Goal: Information Seeking & Learning: Learn about a topic

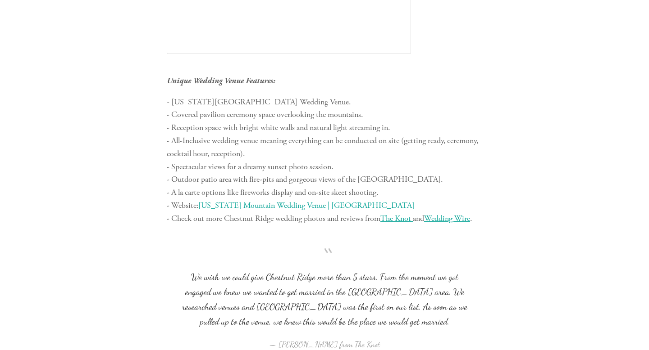
scroll to position [610, 0]
click at [297, 206] on link "[US_STATE] Mountain Wedding Venue | [GEOGRAPHIC_DATA]" at bounding box center [306, 205] width 216 height 10
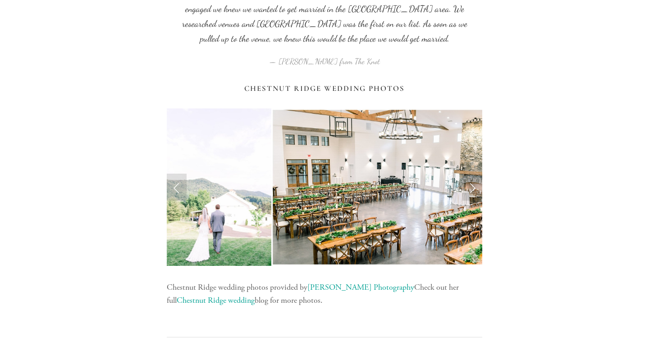
scroll to position [893, 0]
click at [472, 190] on link "Next Slide" at bounding box center [472, 186] width 20 height 27
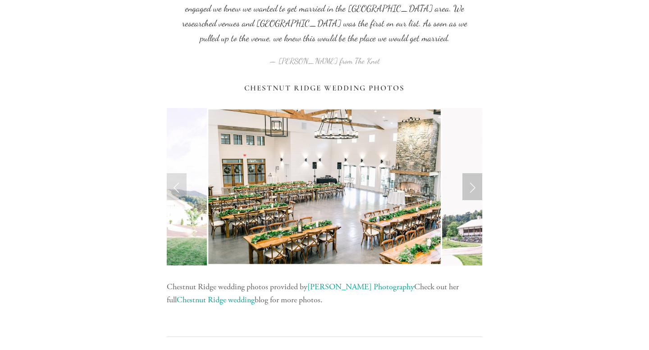
click at [472, 190] on link "Next Slide" at bounding box center [472, 186] width 20 height 27
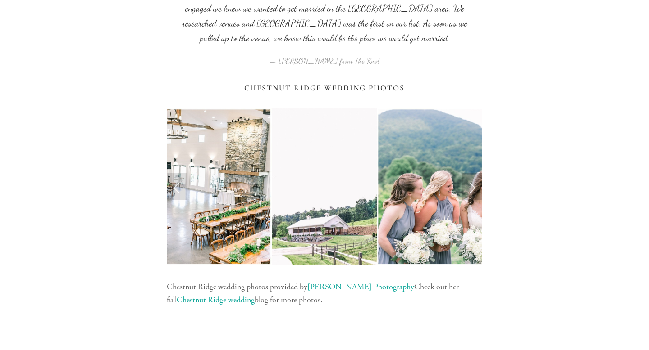
click at [472, 190] on link "Next Slide" at bounding box center [472, 186] width 20 height 27
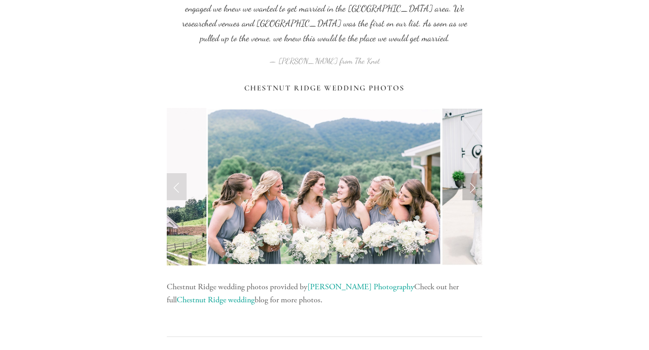
click at [472, 190] on link "Next Slide" at bounding box center [472, 186] width 20 height 27
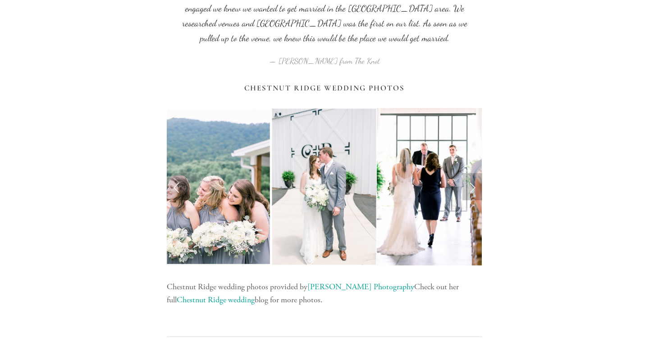
click at [472, 190] on link "Next Slide" at bounding box center [472, 186] width 20 height 27
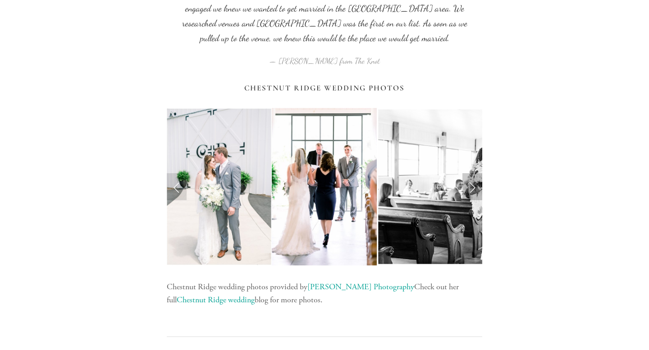
click at [472, 190] on link "Next Slide" at bounding box center [472, 186] width 20 height 27
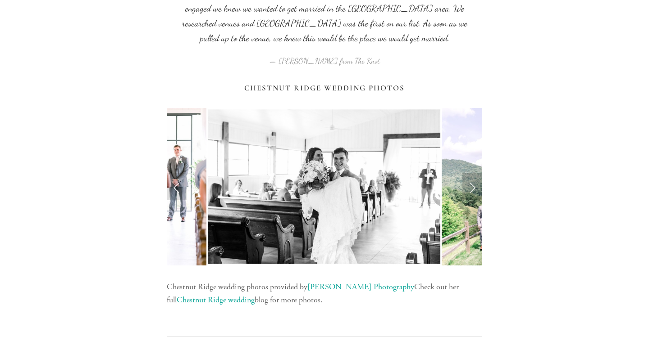
click at [472, 190] on link "Next Slide" at bounding box center [472, 186] width 20 height 27
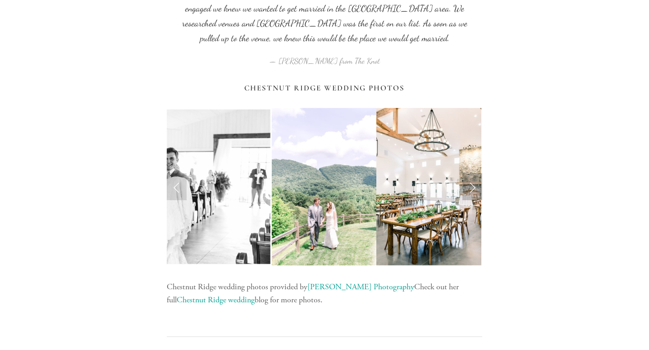
click at [472, 190] on link "Next Slide" at bounding box center [472, 186] width 20 height 27
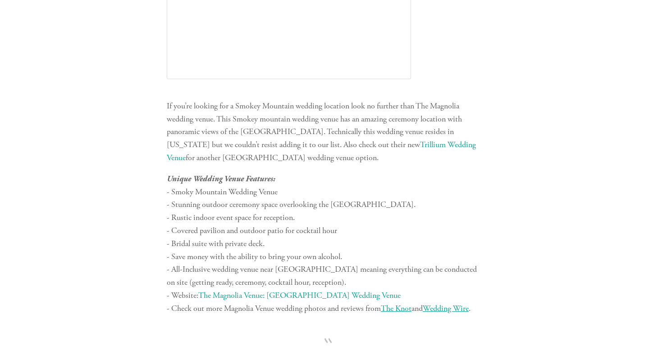
scroll to position [1480, 0]
click at [349, 295] on link "The Magnolia Venue: [GEOGRAPHIC_DATA] Wedding Venue" at bounding box center [299, 295] width 202 height 10
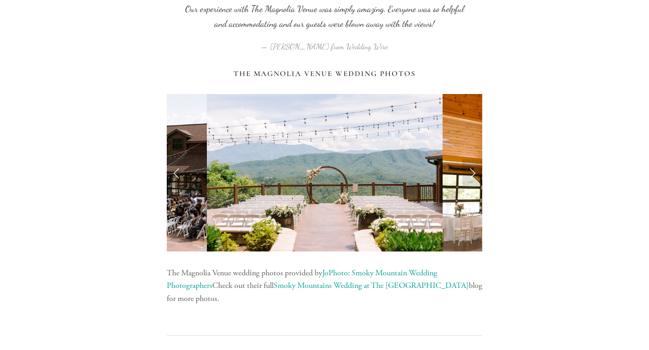
scroll to position [1838, 0]
click at [474, 177] on link "Next Slide" at bounding box center [472, 172] width 20 height 27
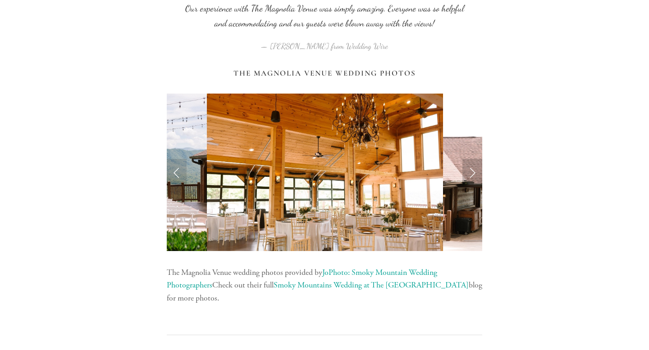
click at [474, 177] on link "Next Slide" at bounding box center [472, 172] width 20 height 27
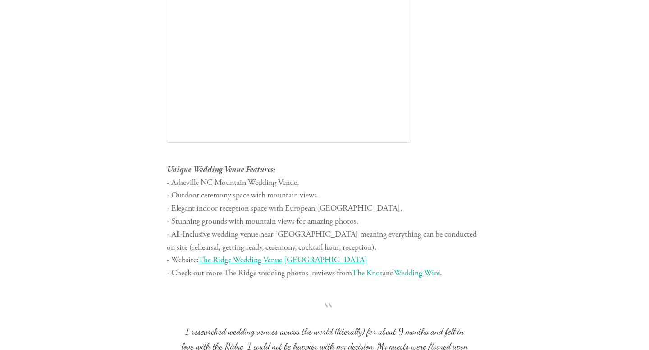
scroll to position [2504, 0]
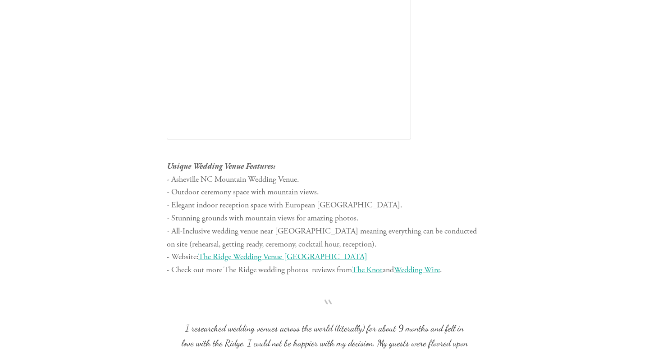
click at [307, 259] on span "The Ridge Wedding Venue [GEOGRAPHIC_DATA]" at bounding box center [282, 257] width 169 height 10
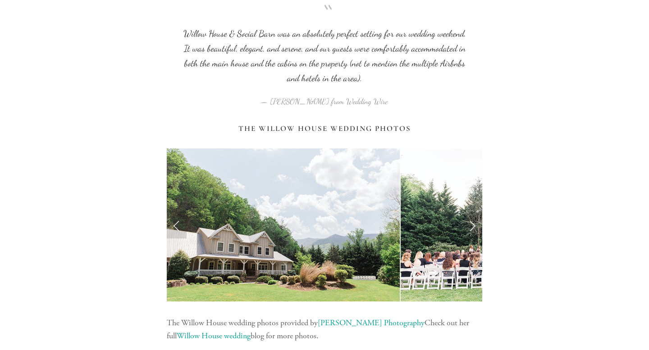
scroll to position [3827, 0]
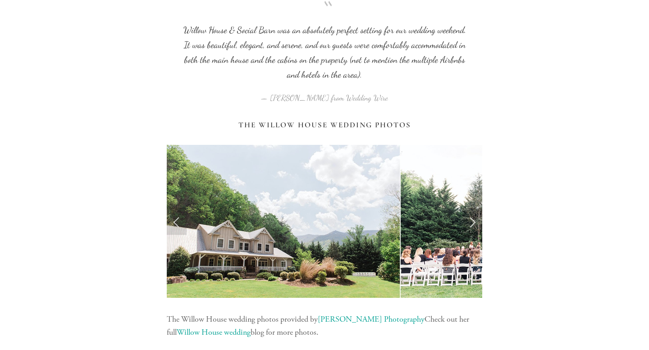
click at [472, 225] on link "Next Slide" at bounding box center [472, 221] width 20 height 27
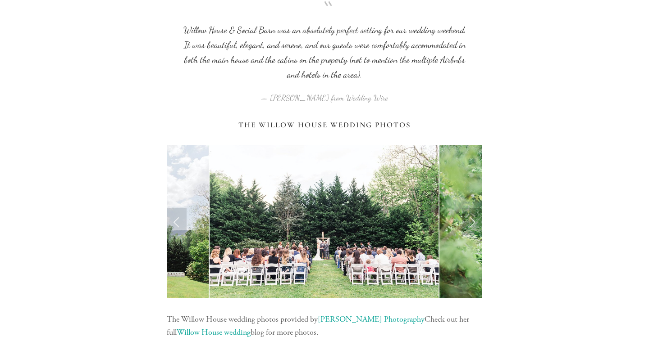
click at [472, 225] on link "Next Slide" at bounding box center [472, 221] width 20 height 27
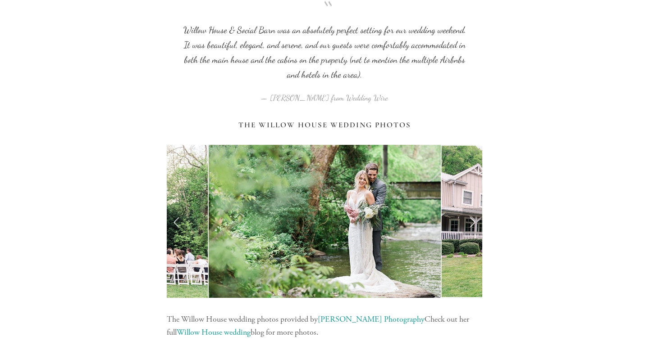
click at [472, 225] on link "Next Slide" at bounding box center [472, 221] width 20 height 27
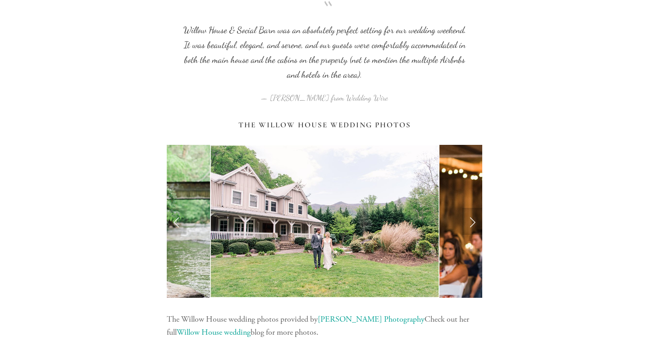
click at [472, 225] on link "Next Slide" at bounding box center [472, 221] width 20 height 27
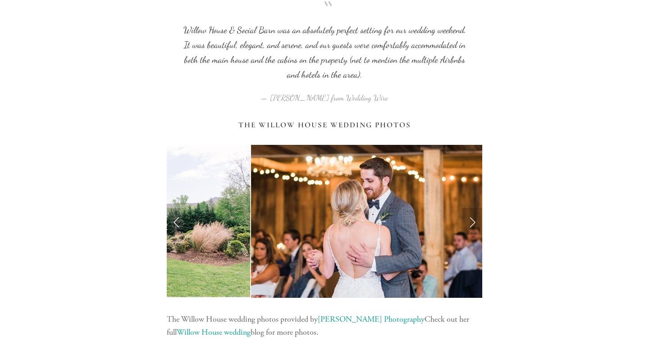
click at [472, 225] on link "Next Slide" at bounding box center [472, 221] width 20 height 27
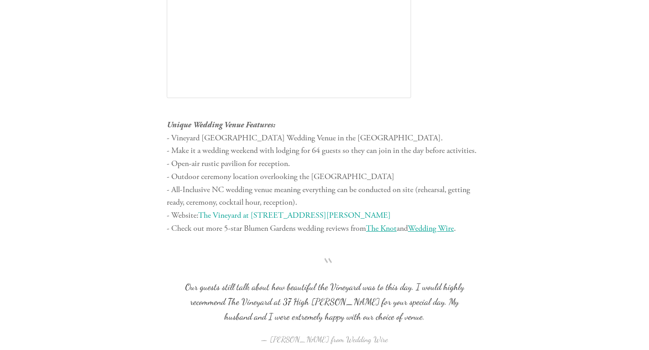
scroll to position [4506, 0]
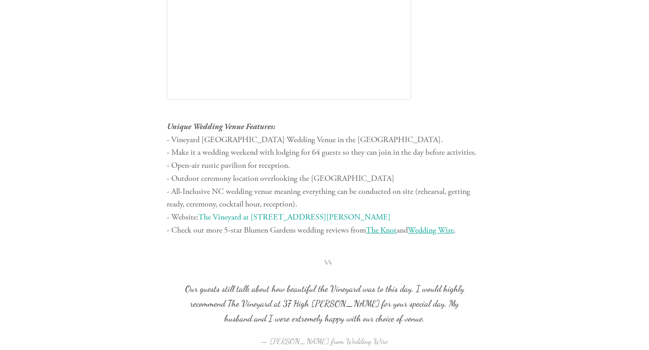
click at [256, 220] on link "The Vineyard at [STREET_ADDRESS][PERSON_NAME]" at bounding box center [294, 217] width 192 height 10
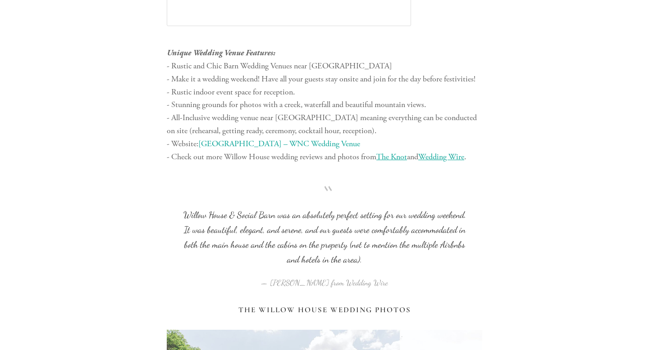
scroll to position [3640, 0]
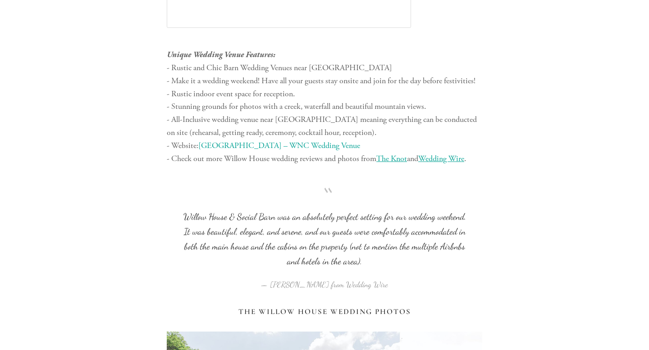
click at [261, 150] on link "[GEOGRAPHIC_DATA] – WNC Wedding Venue" at bounding box center [279, 146] width 162 height 10
